Goal: Transaction & Acquisition: Purchase product/service

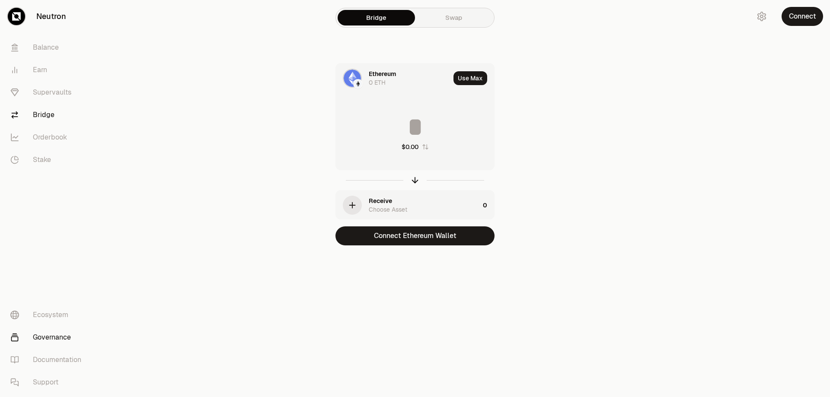
click at [52, 333] on link "Governance" at bounding box center [48, 337] width 90 height 22
click at [60, 335] on link "Governance" at bounding box center [48, 337] width 90 height 22
click at [464, 22] on link "Swap" at bounding box center [453, 18] width 77 height 16
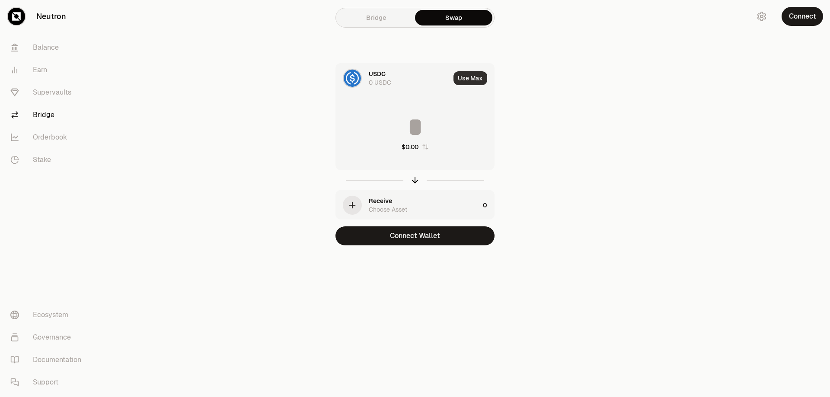
click at [475, 83] on button "Use Max" at bounding box center [471, 78] width 34 height 14
type input "*"
click at [411, 199] on div "Receive Choose Asset" at bounding box center [424, 205] width 111 height 17
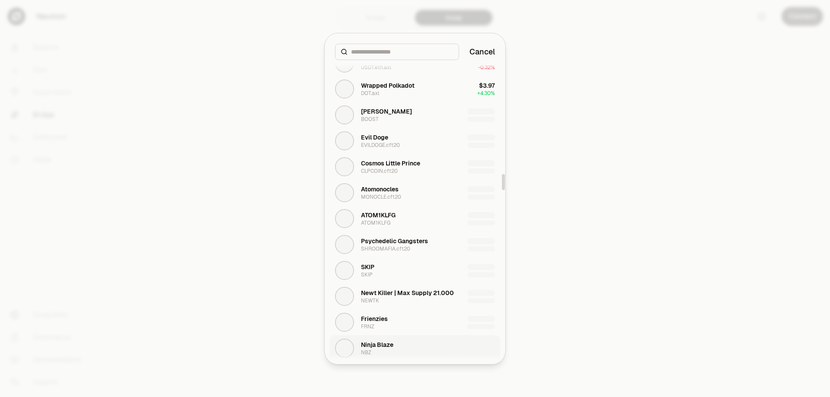
scroll to position [2335, 0]
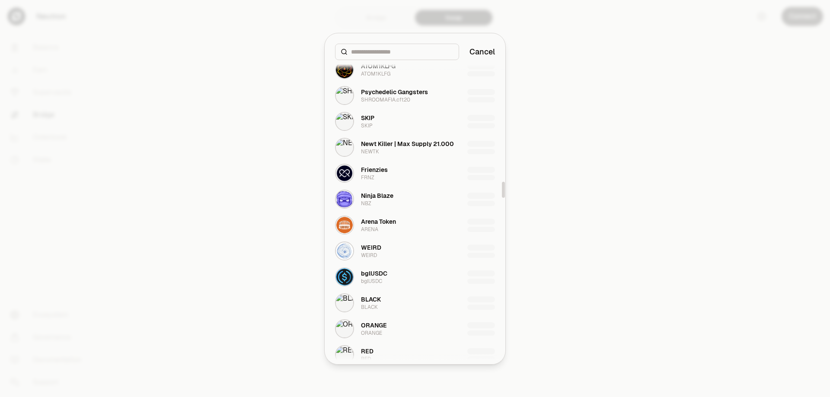
click at [567, 166] on div at bounding box center [415, 198] width 830 height 397
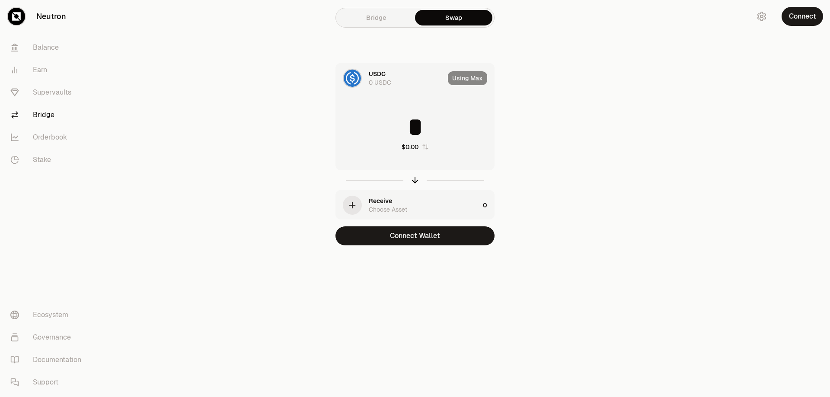
click at [277, 307] on div "Neutron Balance Earn Supervaults Bridge Orderbook Stake Ecosystem Governance Do…" at bounding box center [463, 198] width 733 height 397
click at [566, 133] on div "Bridge Swap USDC 0 USDC Using Max * $0.00 Receive Choose Asset 0 Connect Wallet" at bounding box center [414, 140] width 311 height 280
